Goal: Transaction & Acquisition: Purchase product/service

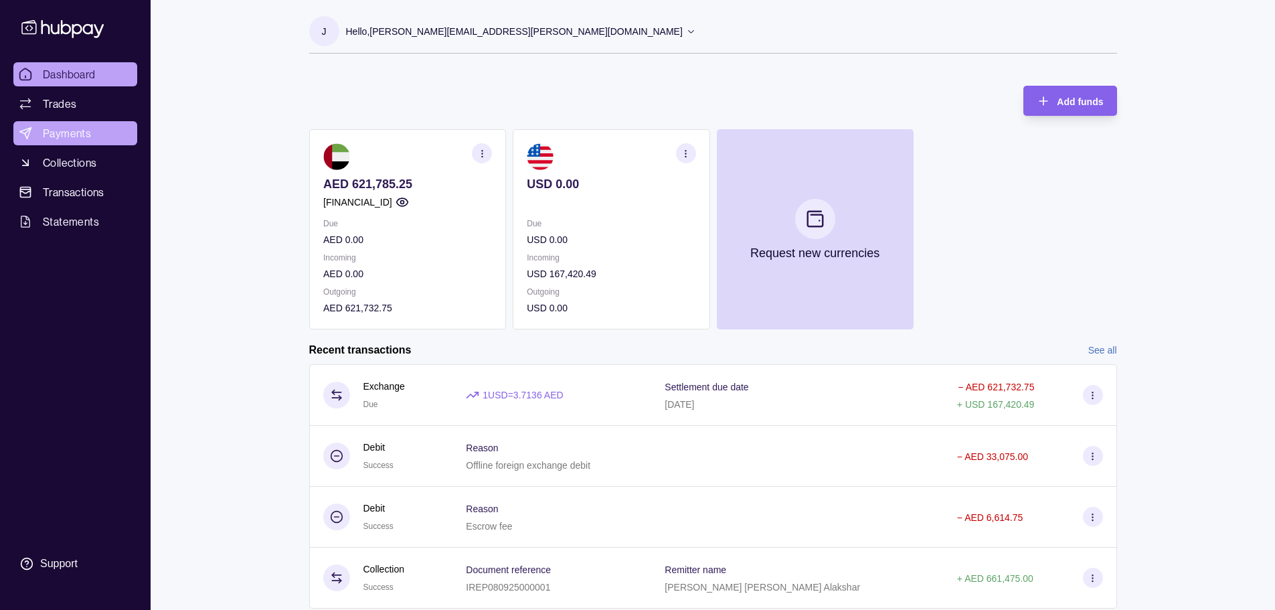
click at [52, 135] on span "Payments" at bounding box center [67, 133] width 48 height 16
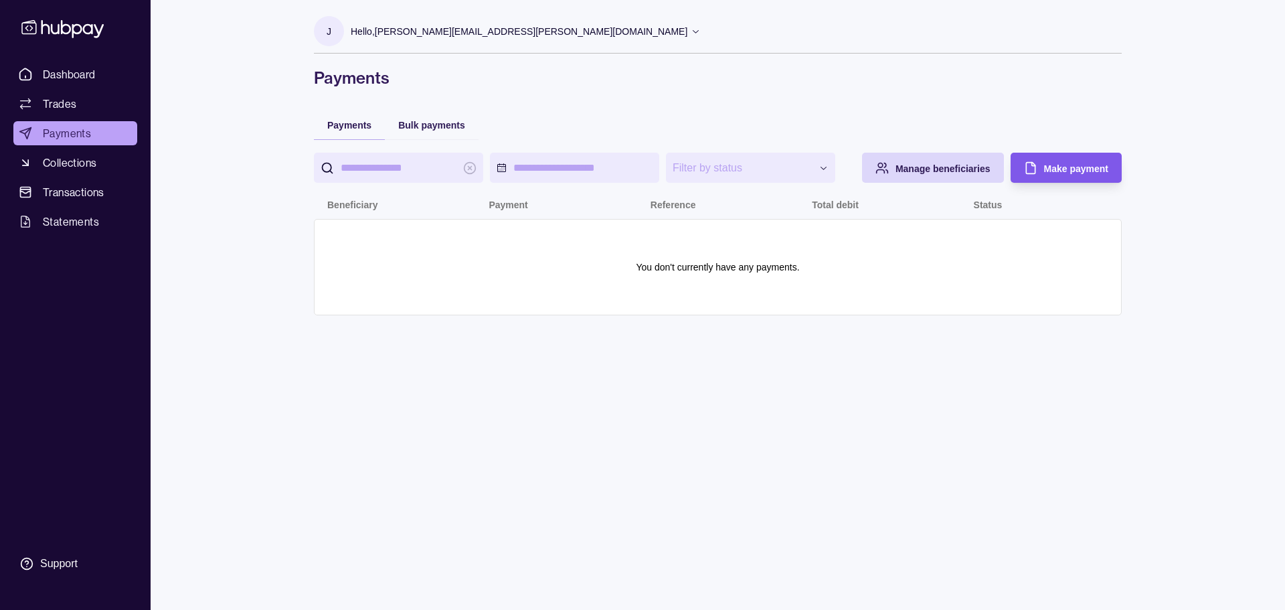
click at [1066, 175] on div "Make payment" at bounding box center [1076, 168] width 64 height 16
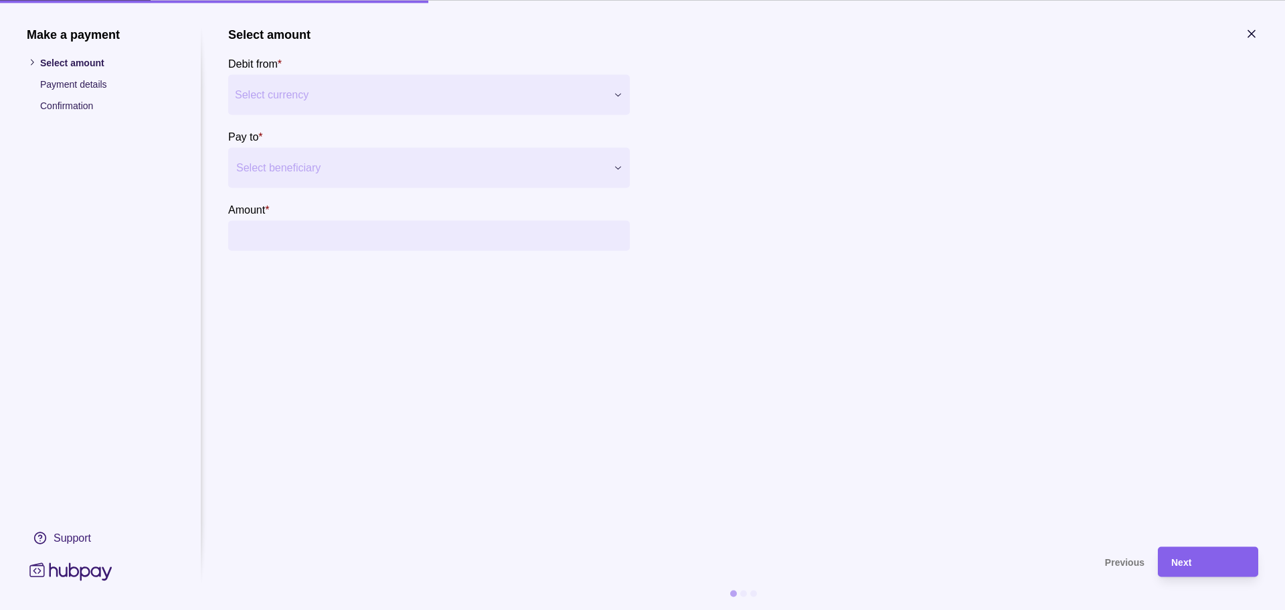
click at [424, 609] on div "Make a payment Select amount Payment details Confirmation Support Select amount…" at bounding box center [642, 610] width 1285 height 0
click at [436, 169] on div at bounding box center [420, 167] width 369 height 19
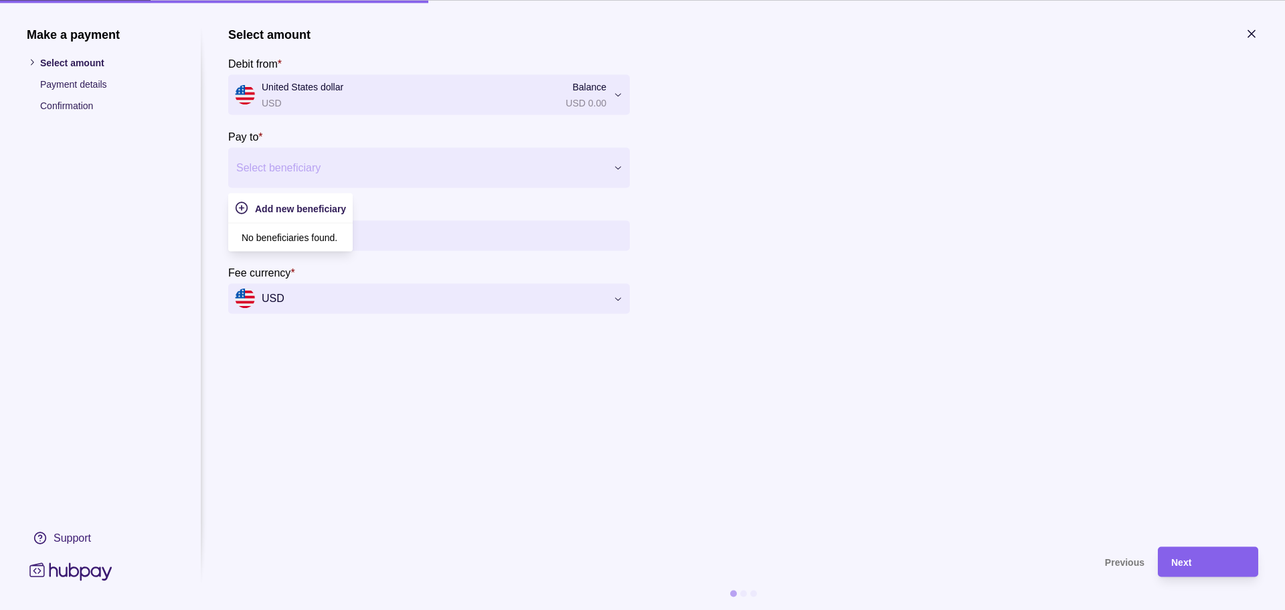
click at [796, 312] on section "Select amount Debit from * United States dollar USD Balance USD 0.00 *** *** Pa…" at bounding box center [743, 170] width 1030 height 286
click at [349, 231] on input "Amount *" at bounding box center [442, 235] width 361 height 30
click at [353, 171] on div at bounding box center [420, 167] width 369 height 19
click at [317, 210] on span "Add new beneficiary" at bounding box center [300, 208] width 91 height 11
